Goal: Check status: Check status

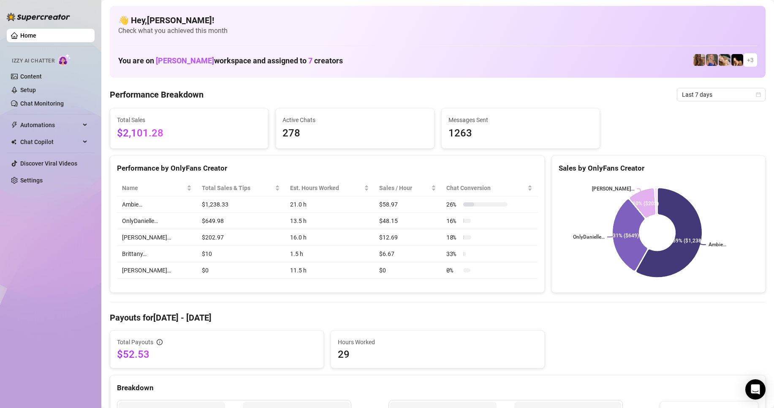
click at [3, 44] on aside "Home Izzy AI Chatter Content Setup Chat Monitoring Automations Chat Copilot Dis…" at bounding box center [50, 204] width 101 height 408
click at [722, 99] on span "Last 7 days" at bounding box center [721, 94] width 79 height 13
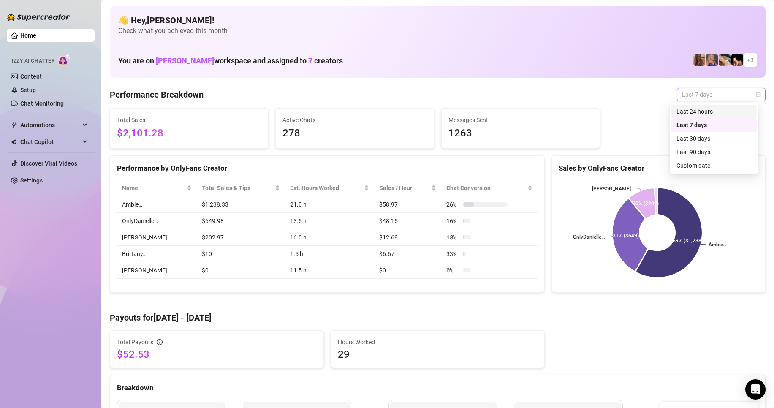
click at [708, 109] on div "Last 24 hours" at bounding box center [714, 111] width 75 height 9
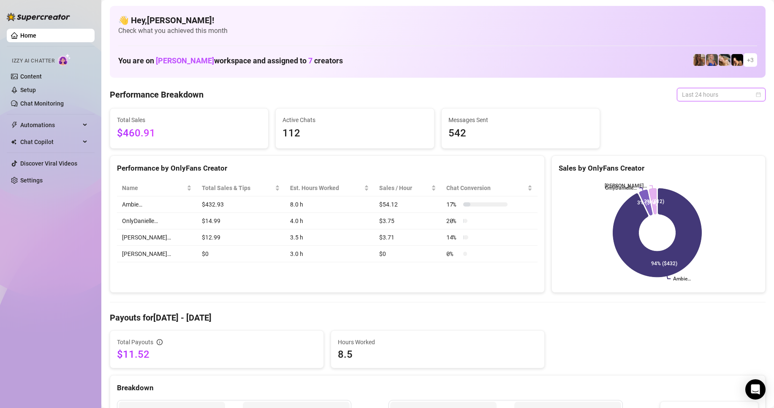
click at [713, 91] on span "Last 24 hours" at bounding box center [721, 94] width 79 height 13
click at [702, 90] on span "Last 24 hours" at bounding box center [721, 94] width 79 height 13
click at [697, 122] on div "Last 7 days" at bounding box center [714, 124] width 75 height 9
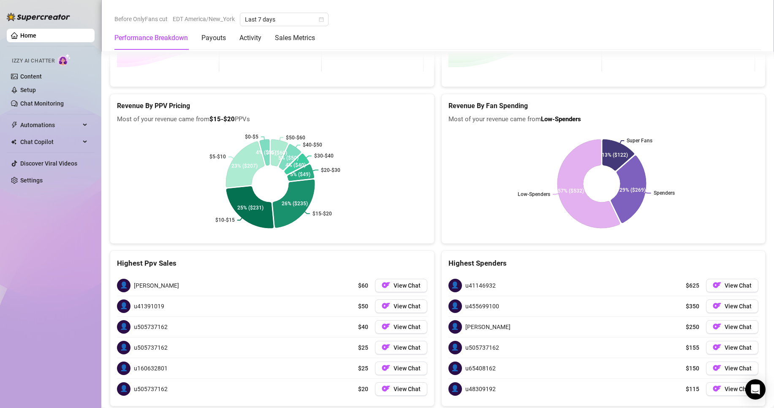
scroll to position [1310, 0]
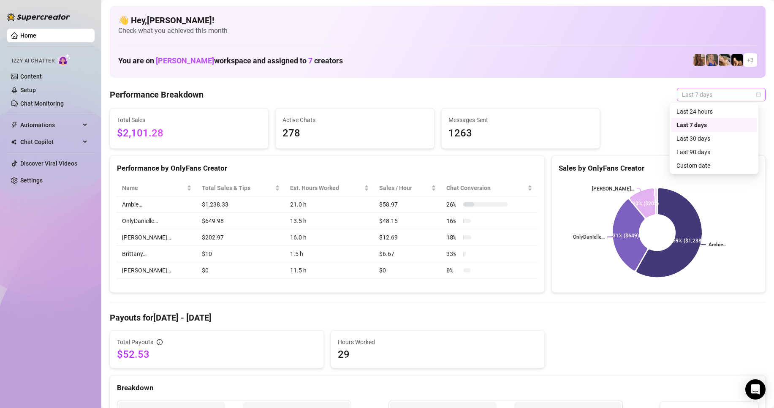
click at [685, 95] on span "Last 7 days" at bounding box center [721, 94] width 79 height 13
click at [686, 115] on div "Last 24 hours" at bounding box center [714, 111] width 75 height 9
